Goal: Check status: Check status

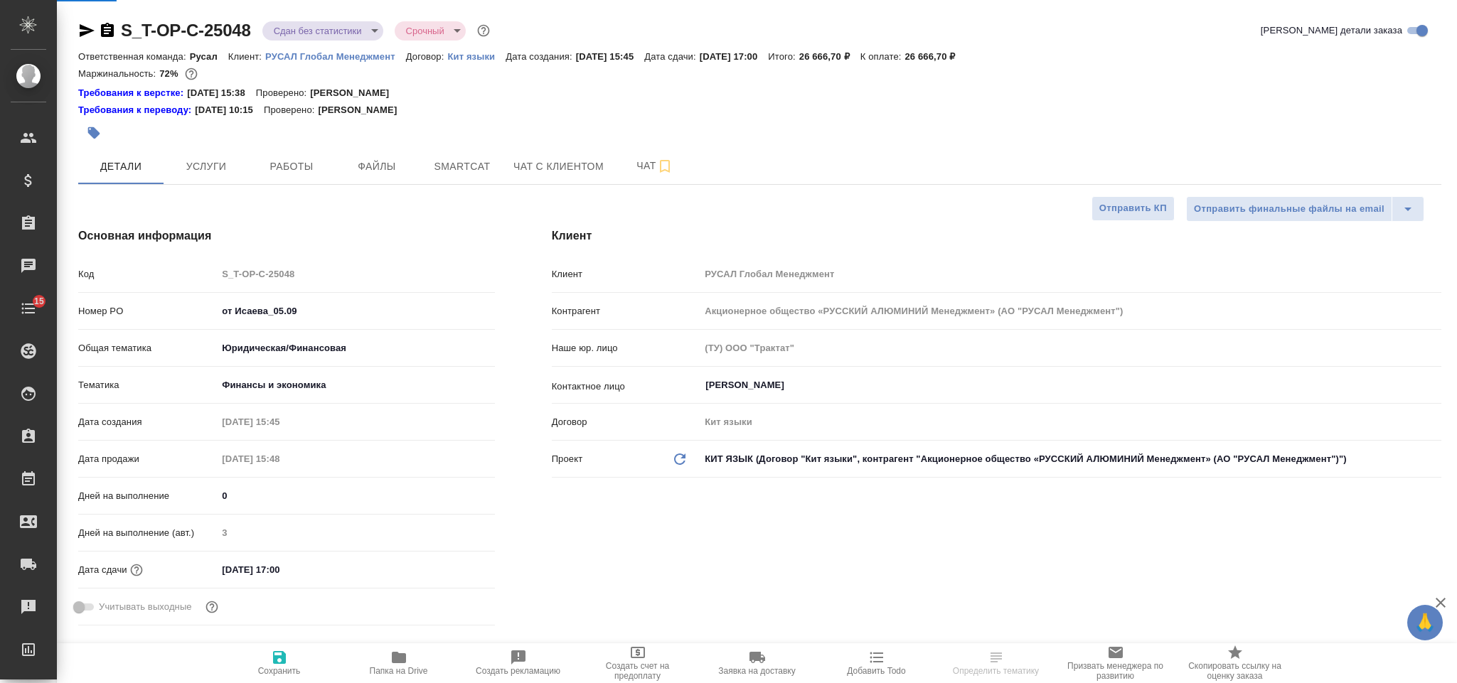
select select "RU"
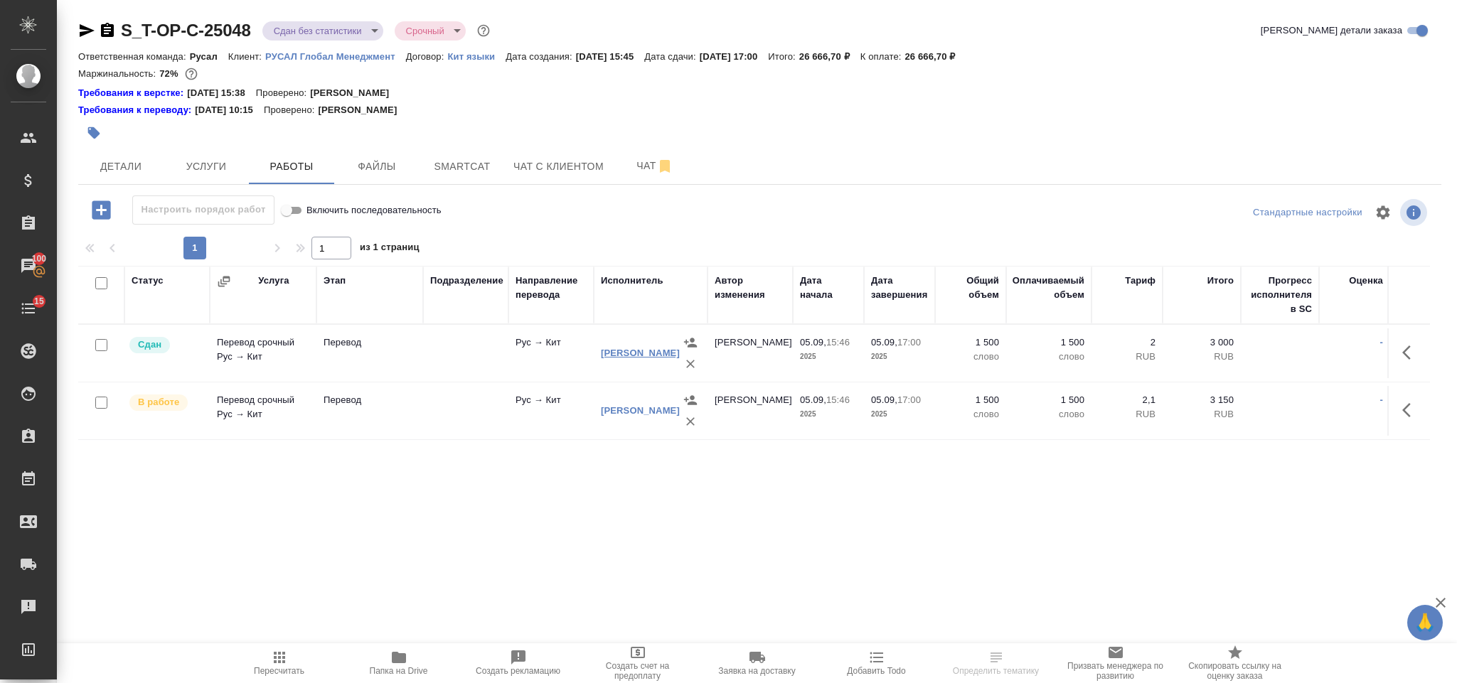
click at [613, 356] on link "[PERSON_NAME]" at bounding box center [640, 353] width 79 height 11
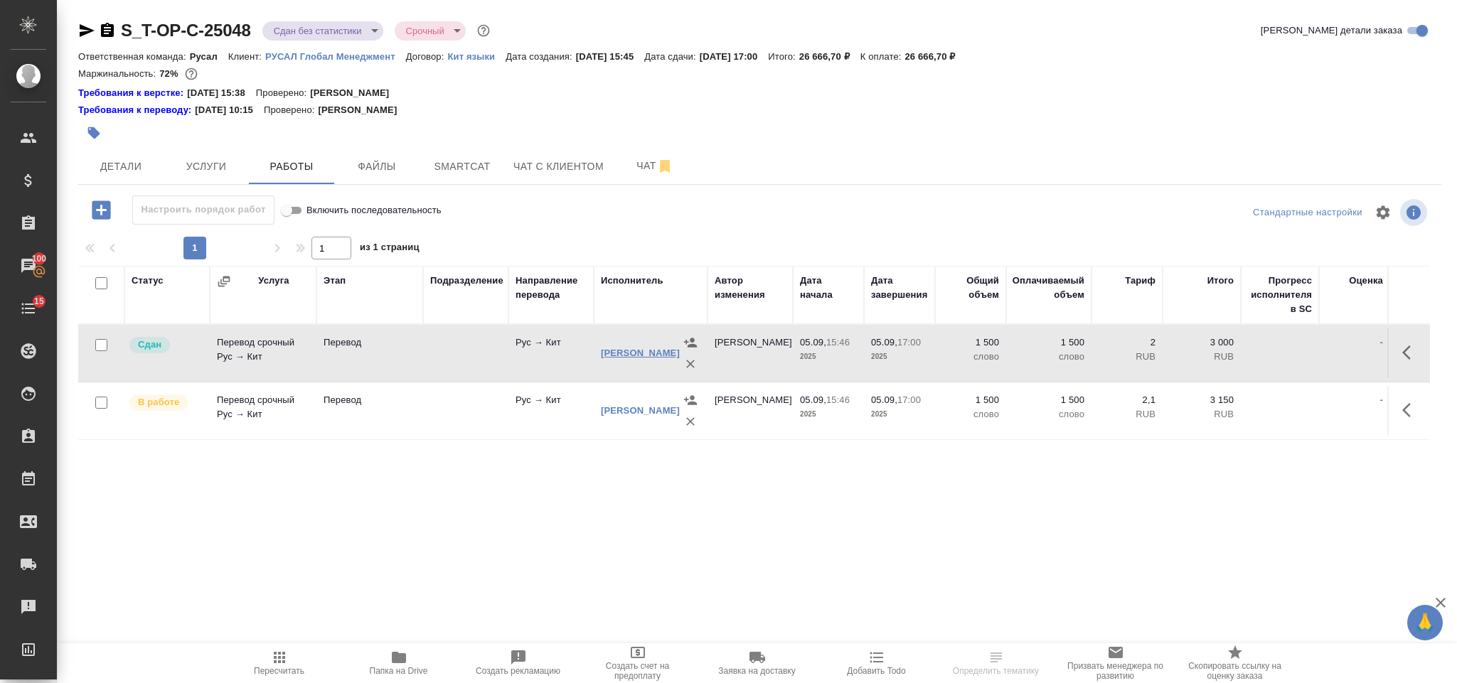
click at [604, 353] on link "[PERSON_NAME]" at bounding box center [640, 353] width 79 height 11
click at [464, 352] on td at bounding box center [465, 353] width 85 height 50
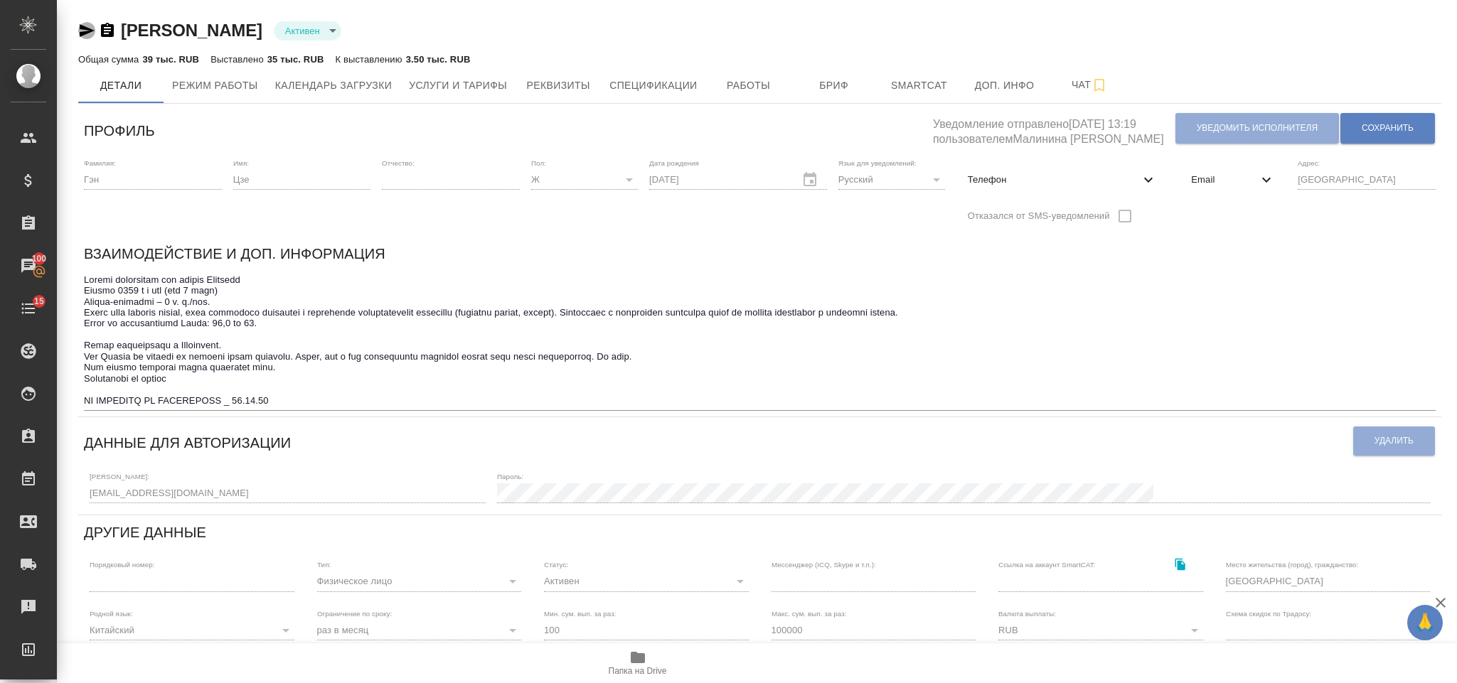
click at [84, 33] on icon "button" at bounding box center [87, 30] width 15 height 13
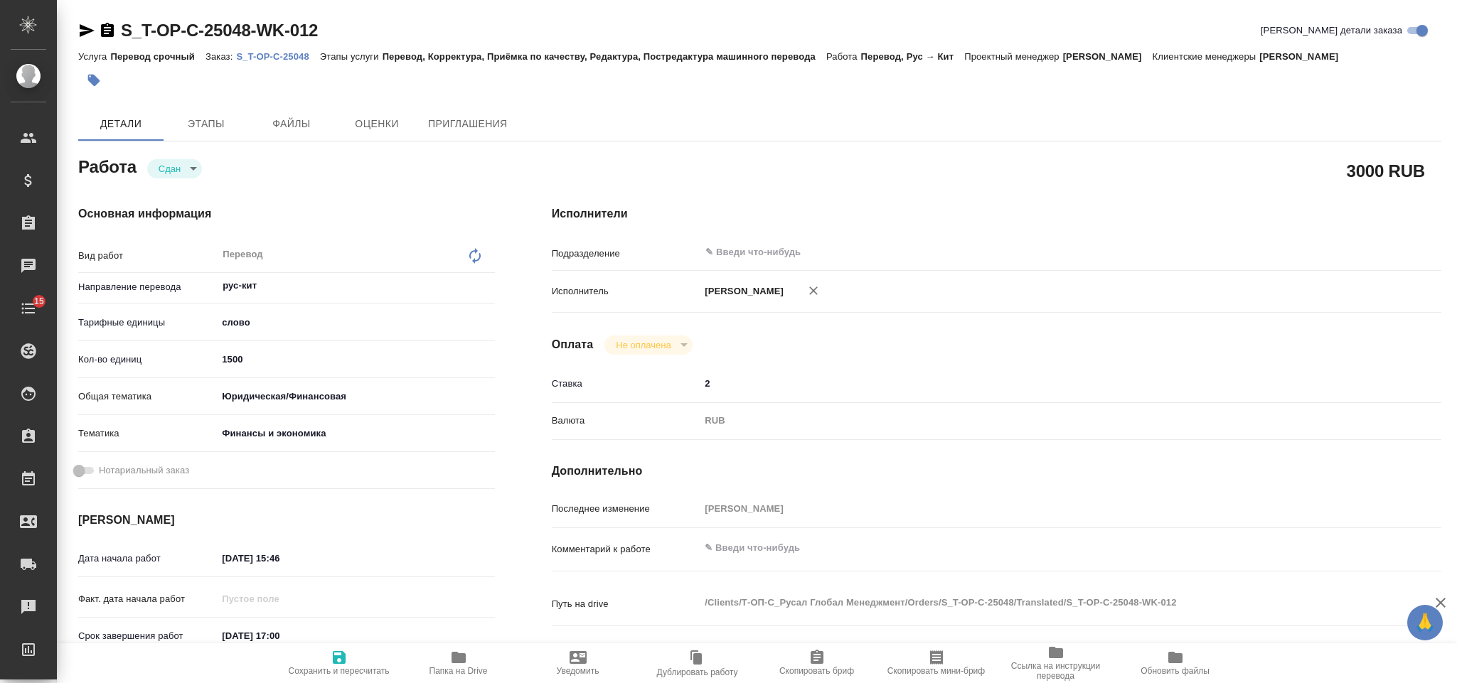
click at [85, 28] on icon "button" at bounding box center [87, 30] width 15 height 13
